Goal: Transaction & Acquisition: Subscribe to service/newsletter

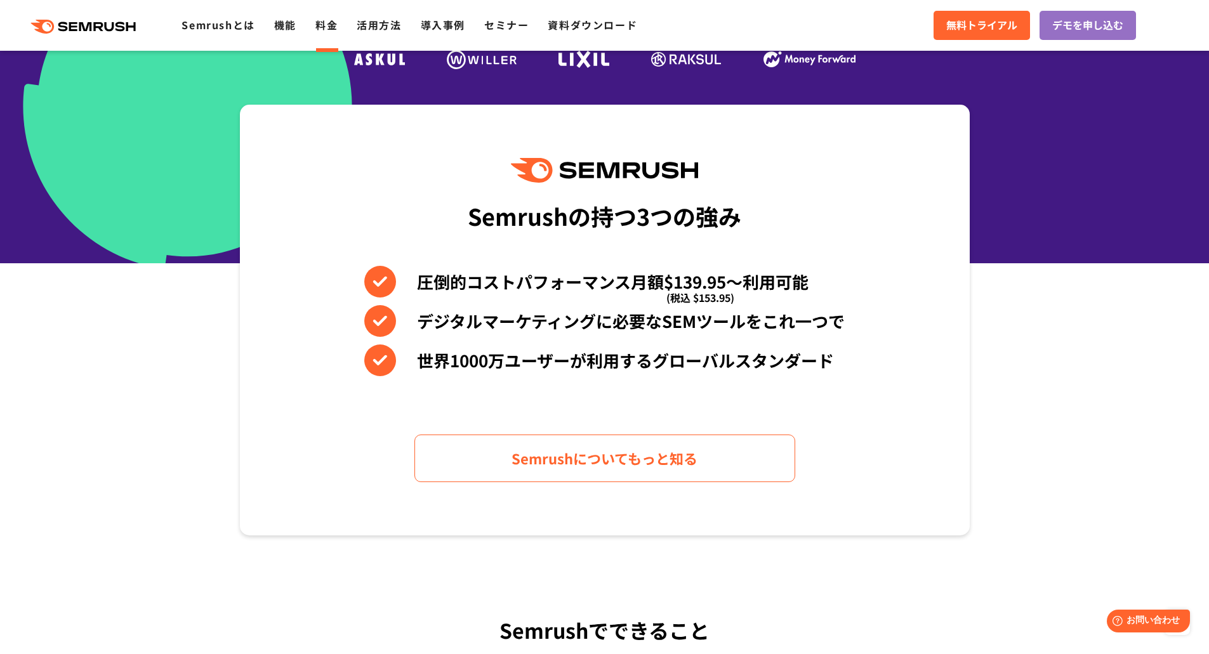
click at [329, 22] on link "料金" at bounding box center [326, 24] width 22 height 15
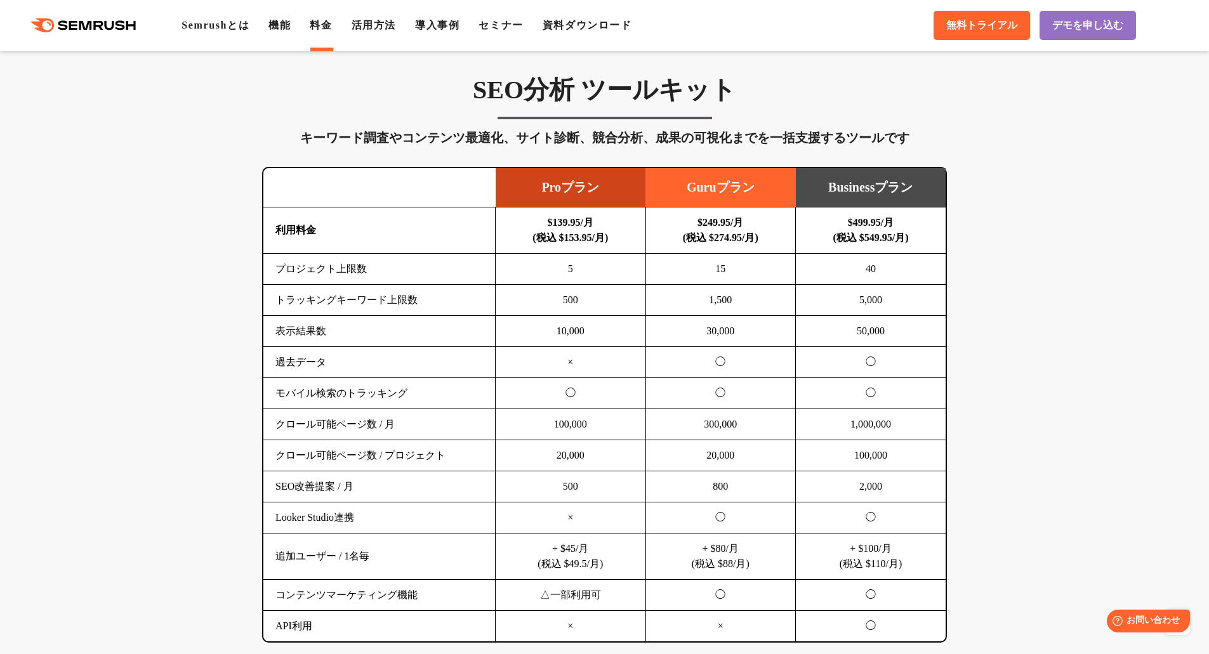
scroll to position [698, 0]
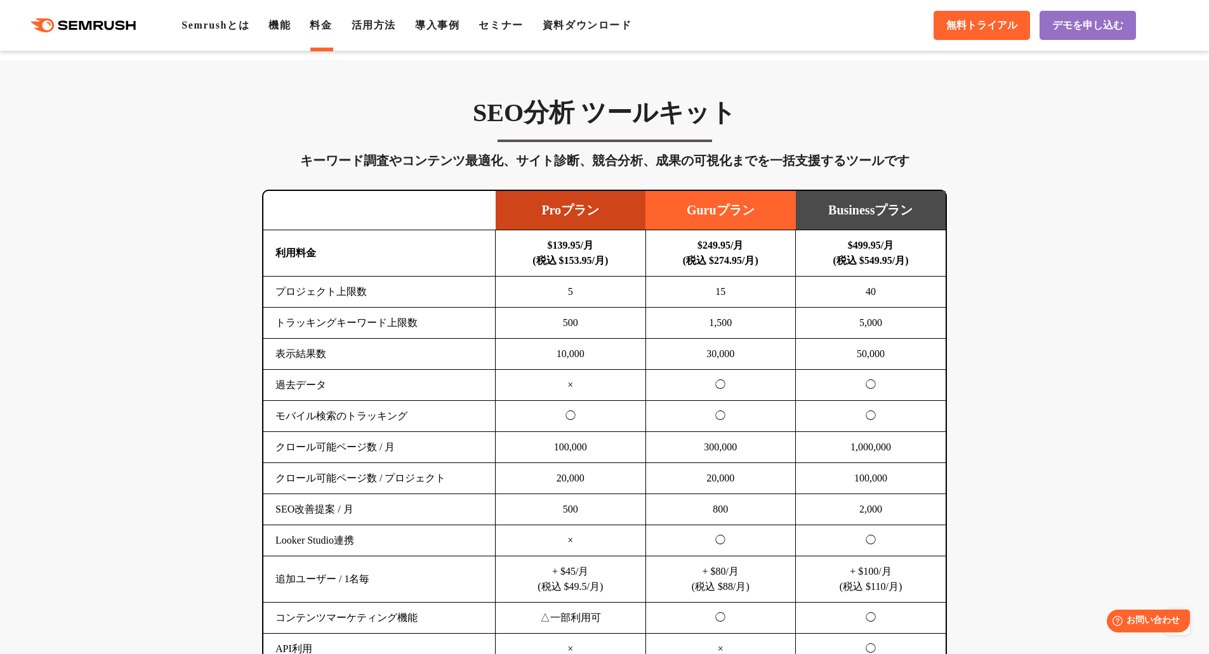
click at [714, 588] on td "+ $80/月 (税込 $88/月)" at bounding box center [720, 579] width 150 height 46
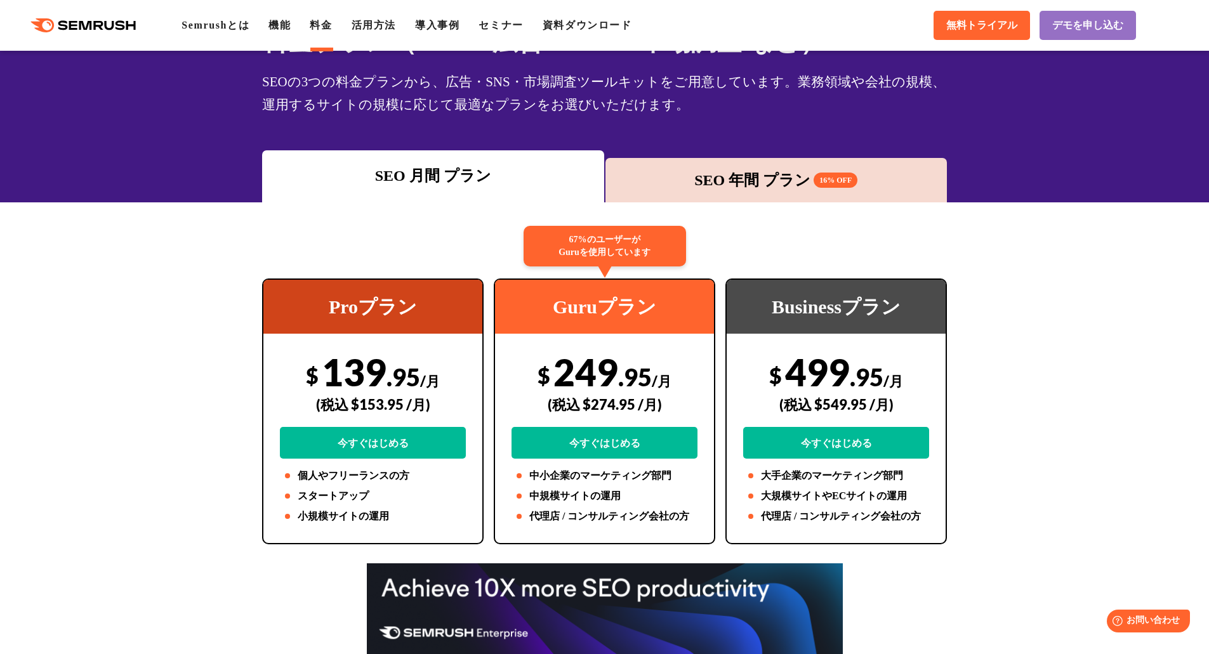
scroll to position [63, 0]
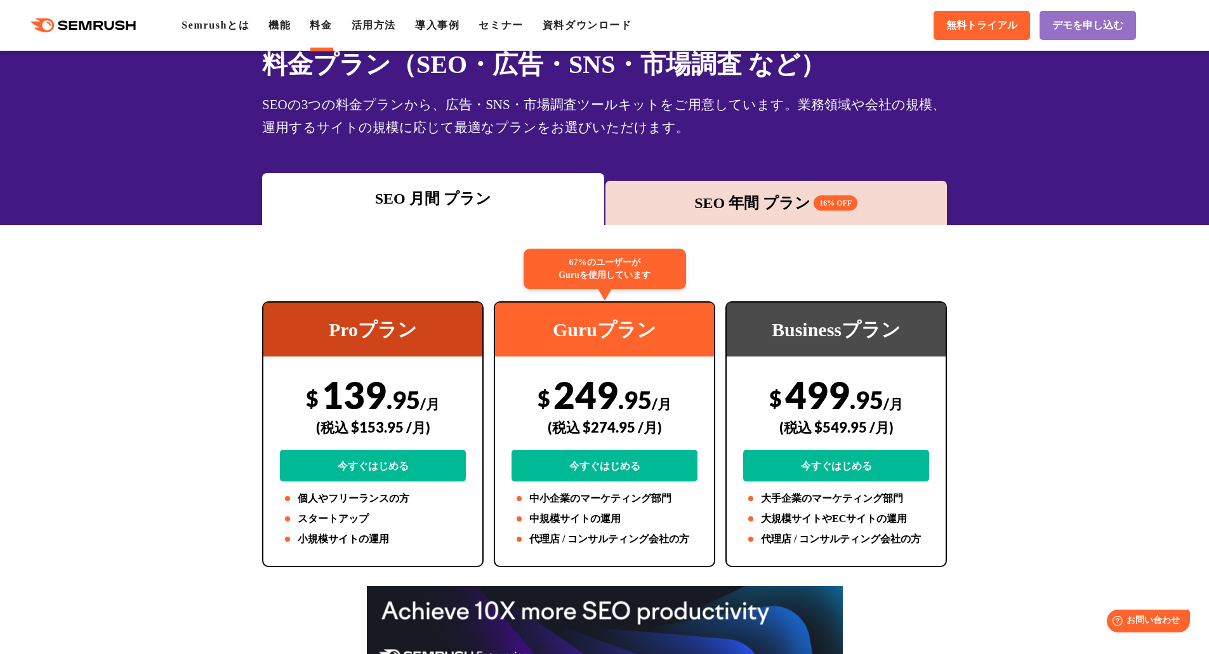
click at [799, 208] on div "SEO 年間 プラン 16% OFF" at bounding box center [776, 203] width 329 height 23
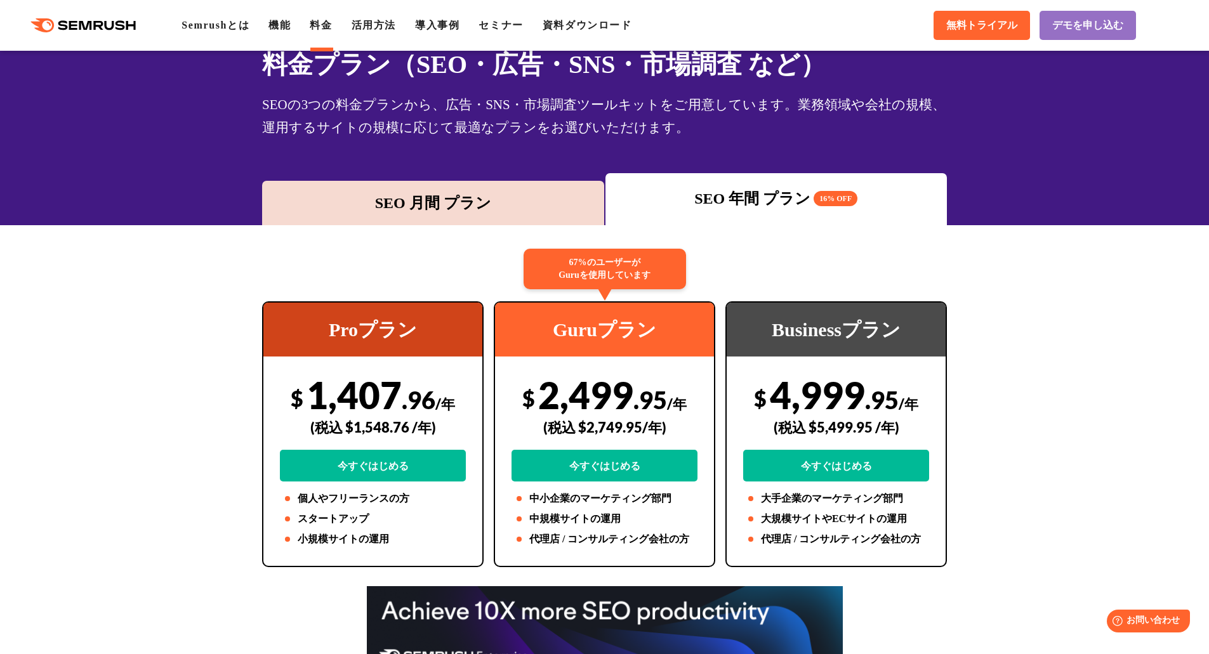
click at [570, 206] on div "SEO 月間 プラン" at bounding box center [432, 203] width 329 height 23
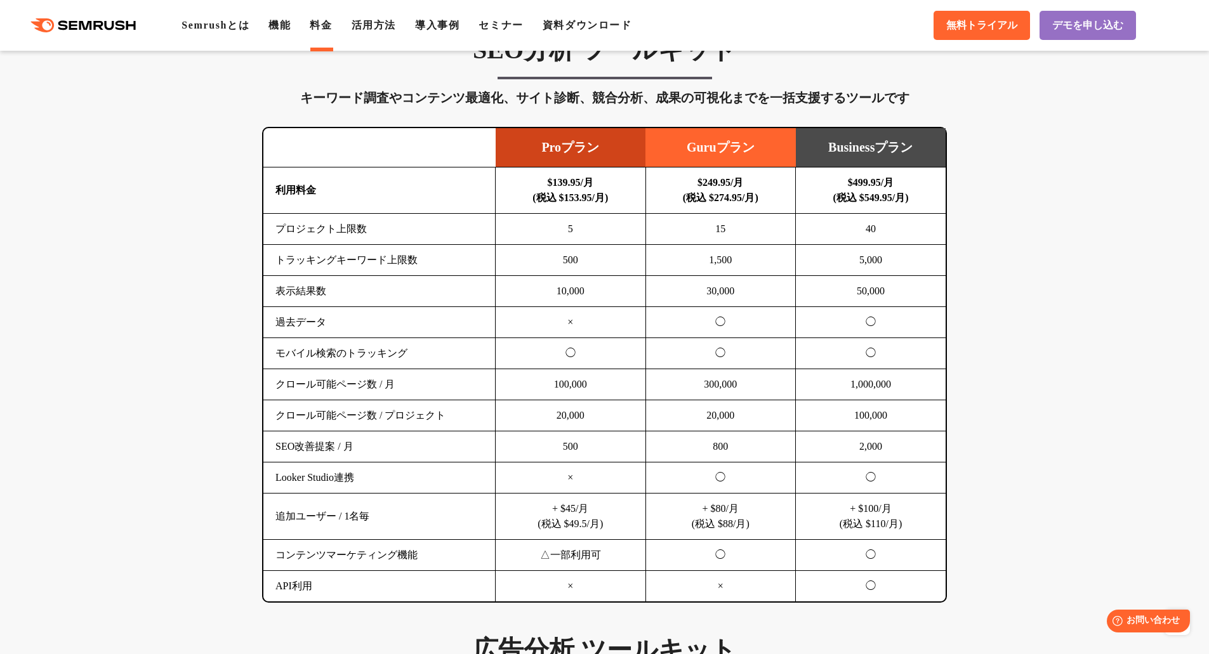
scroll to position [761, 0]
drag, startPoint x: 600, startPoint y: 324, endPoint x: 546, endPoint y: 331, distance: 53.7
click at [546, 331] on td "×" at bounding box center [571, 321] width 150 height 31
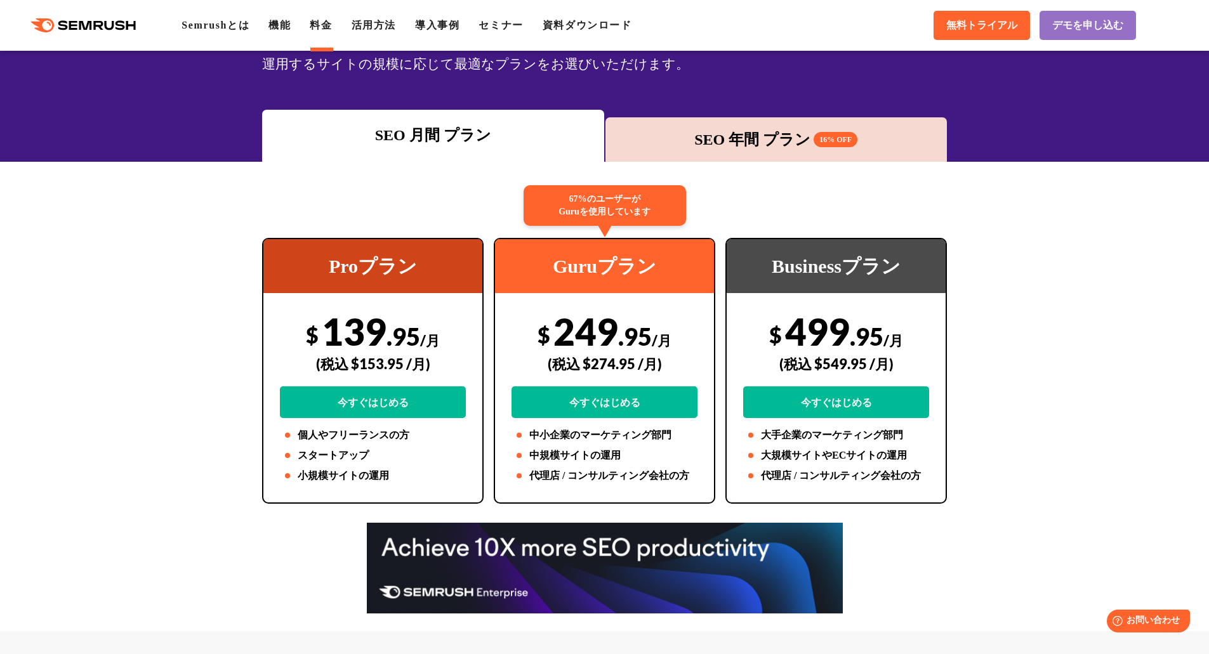
scroll to position [0, 0]
